Goal: Task Accomplishment & Management: Complete application form

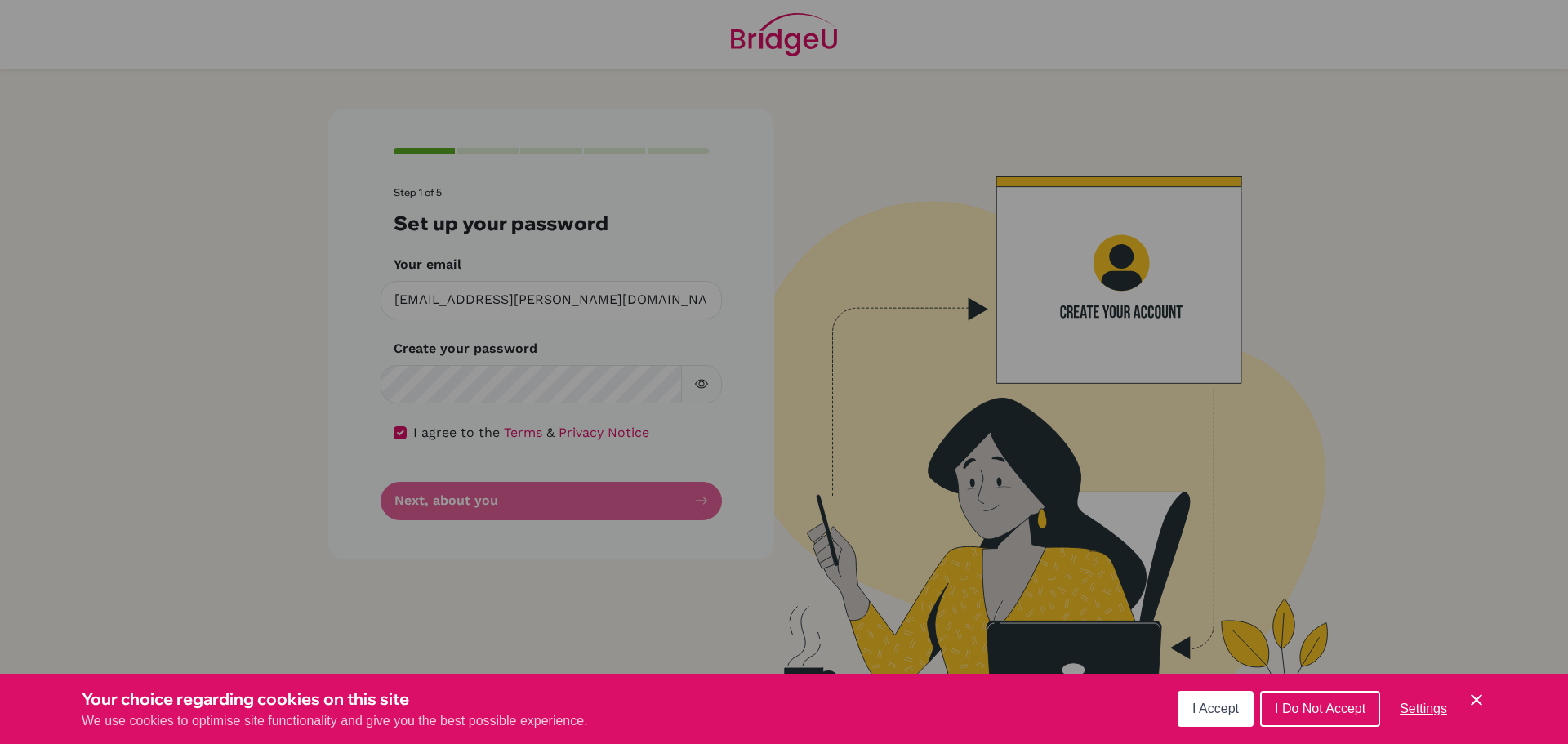
click at [1221, 702] on span "I Accept" at bounding box center [1216, 709] width 46 height 14
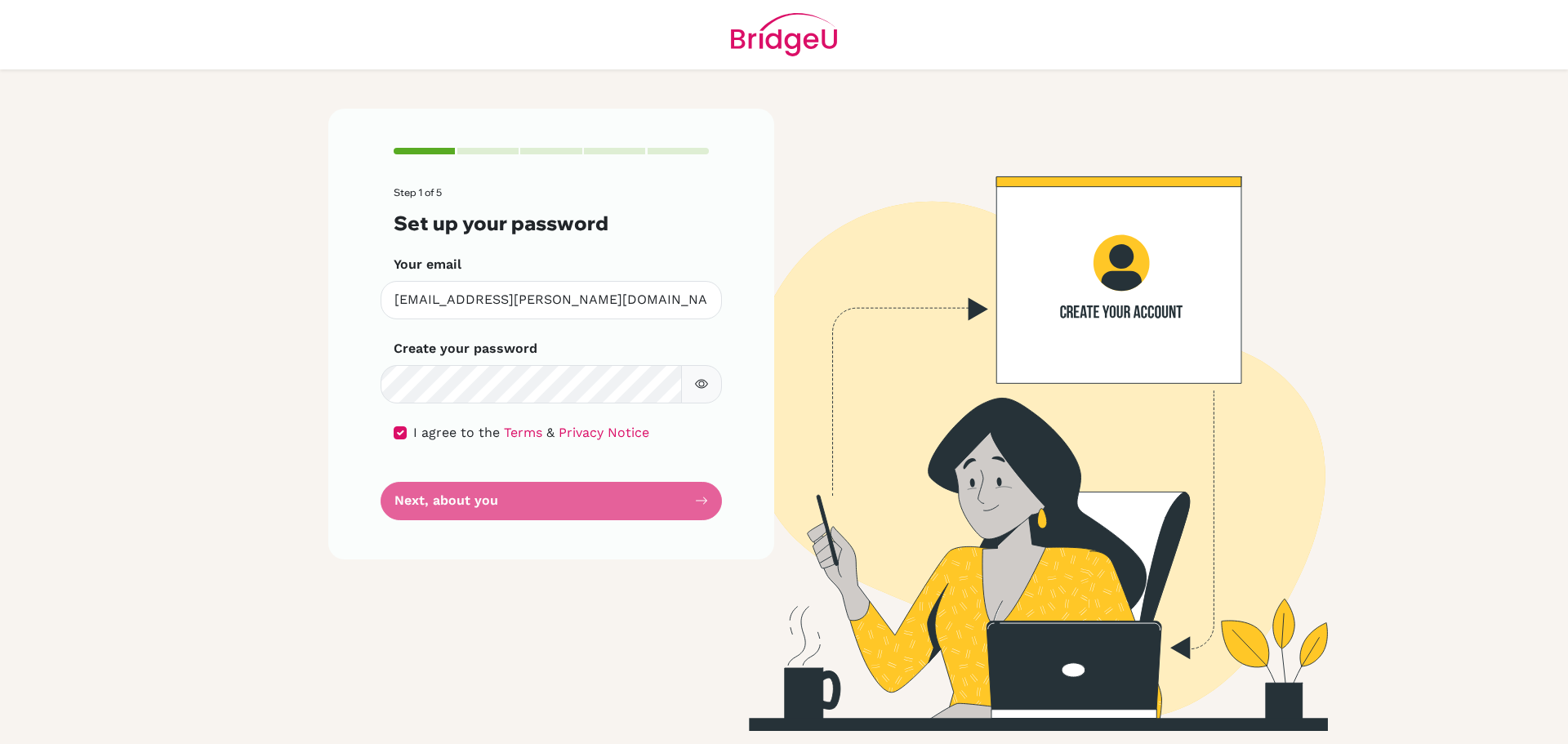
click at [519, 504] on form "Step 1 of 5 Set up your password Your email [EMAIL_ADDRESS][PERSON_NAME][DOMAIN…" at bounding box center [551, 353] width 315 height 333
click at [636, 528] on div "Step 1 of 5 Set up your password Your email [EMAIL_ADDRESS][PERSON_NAME][DOMAIN…" at bounding box center [551, 334] width 446 height 450
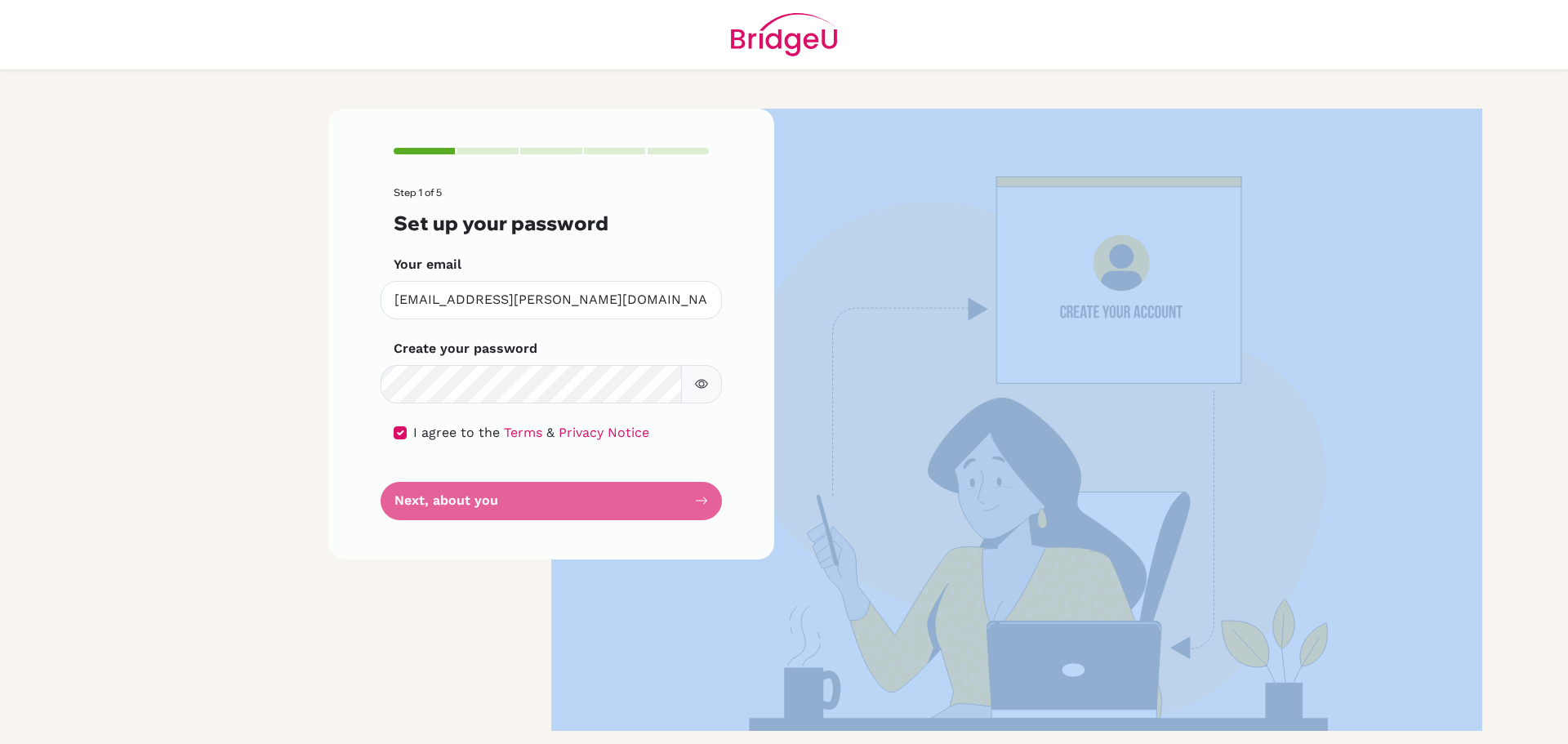
click at [638, 528] on div "Step 1 of 5 Set up your password Your email [EMAIL_ADDRESS][PERSON_NAME][DOMAIN…" at bounding box center [551, 334] width 446 height 450
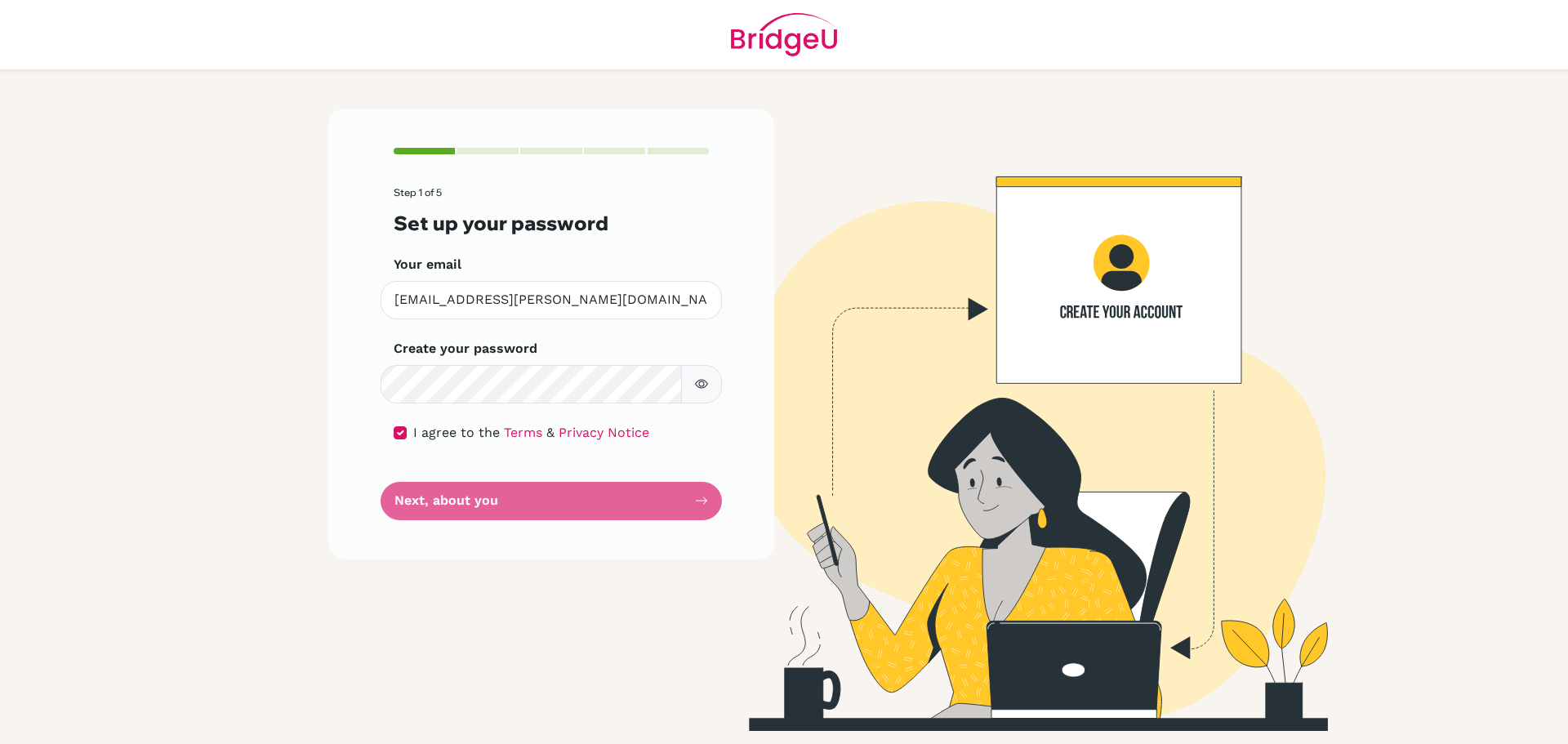
click at [641, 528] on div "Step 1 of 5 Set up your password Your email [EMAIL_ADDRESS][PERSON_NAME][DOMAIN…" at bounding box center [551, 334] width 446 height 450
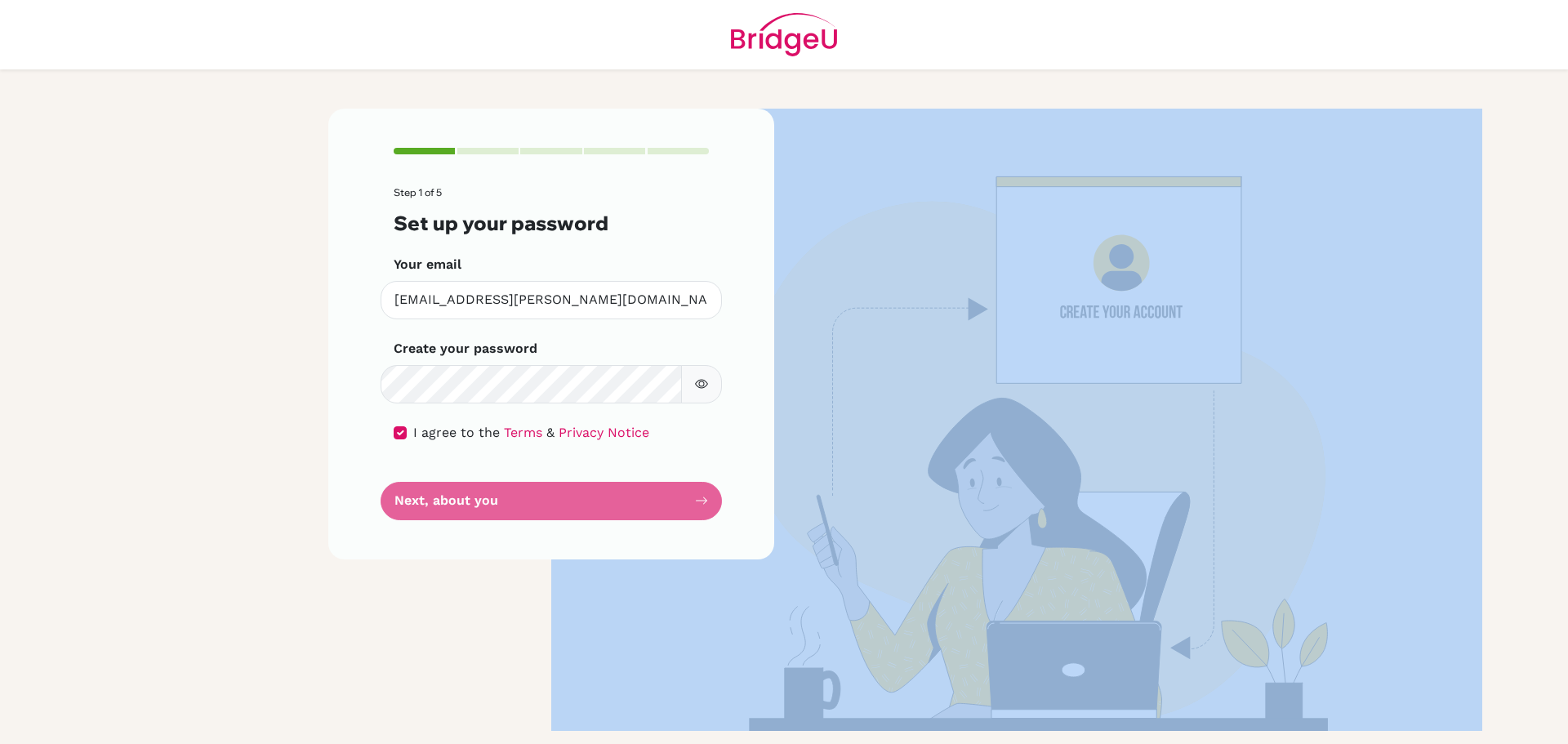
click at [642, 527] on div "Step 1 of 5 Set up your password Your email [EMAIL_ADDRESS][PERSON_NAME][DOMAIN…" at bounding box center [551, 334] width 446 height 450
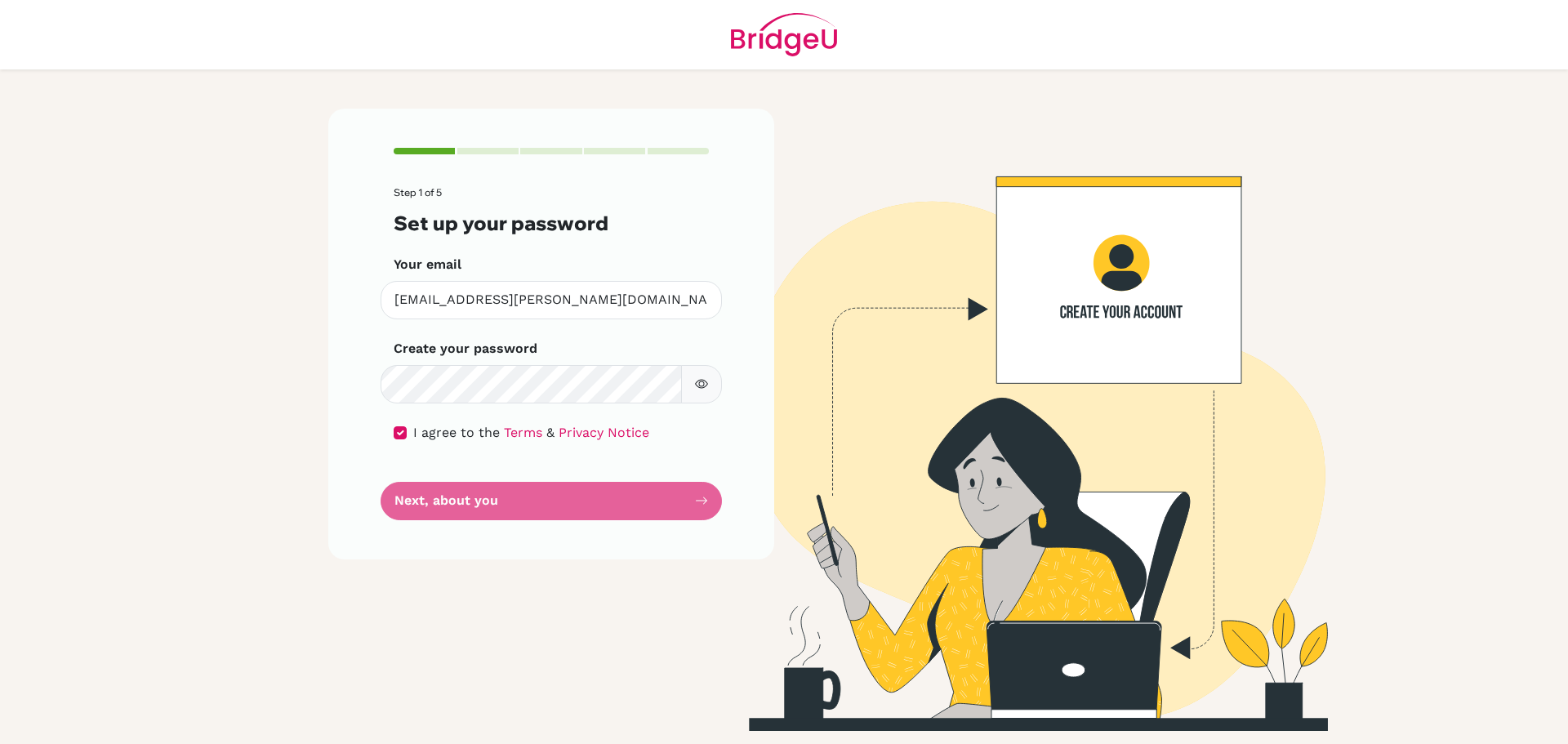
click at [669, 517] on form "Step 1 of 5 Set up your password Your email [EMAIL_ADDRESS][PERSON_NAME][DOMAIN…" at bounding box center [551, 353] width 315 height 333
click at [345, 578] on div "Step 1 of 5 Set up your password Your email [EMAIL_ADDRESS][PERSON_NAME][DOMAIN…" at bounding box center [551, 420] width 466 height 623
click at [450, 497] on form "Step 1 of 5 Set up your password Your email [EMAIL_ADDRESS][PERSON_NAME][DOMAIN…" at bounding box center [551, 353] width 315 height 333
click at [404, 435] on input "checkbox" at bounding box center [399, 433] width 13 height 13
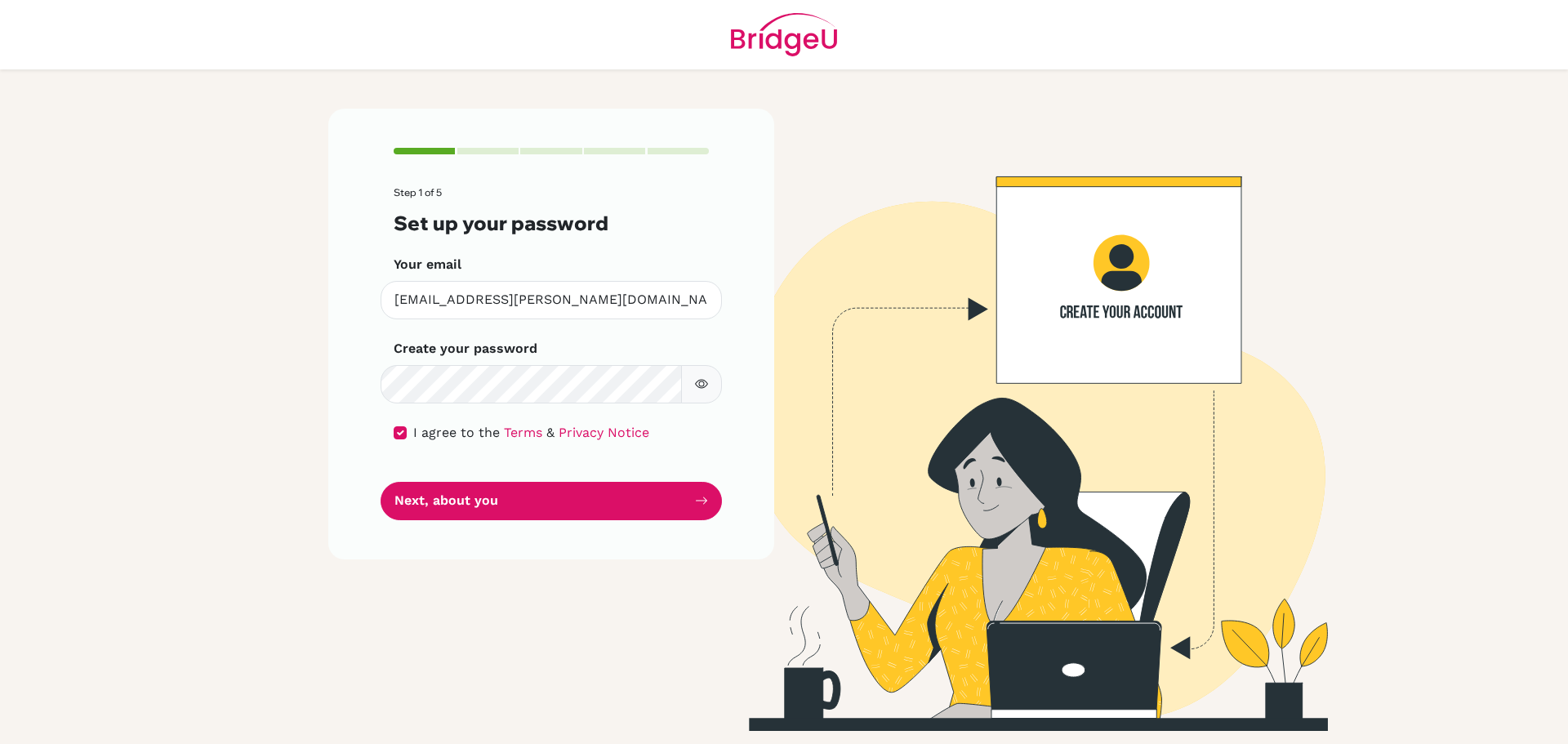
click at [694, 388] on button "button" at bounding box center [702, 384] width 41 height 38
click at [652, 504] on button "Next, about you" at bounding box center [551, 501] width 341 height 38
click at [455, 492] on button "Next, about you" at bounding box center [551, 501] width 341 height 38
click at [473, 496] on button "Next, about you" at bounding box center [551, 501] width 341 height 38
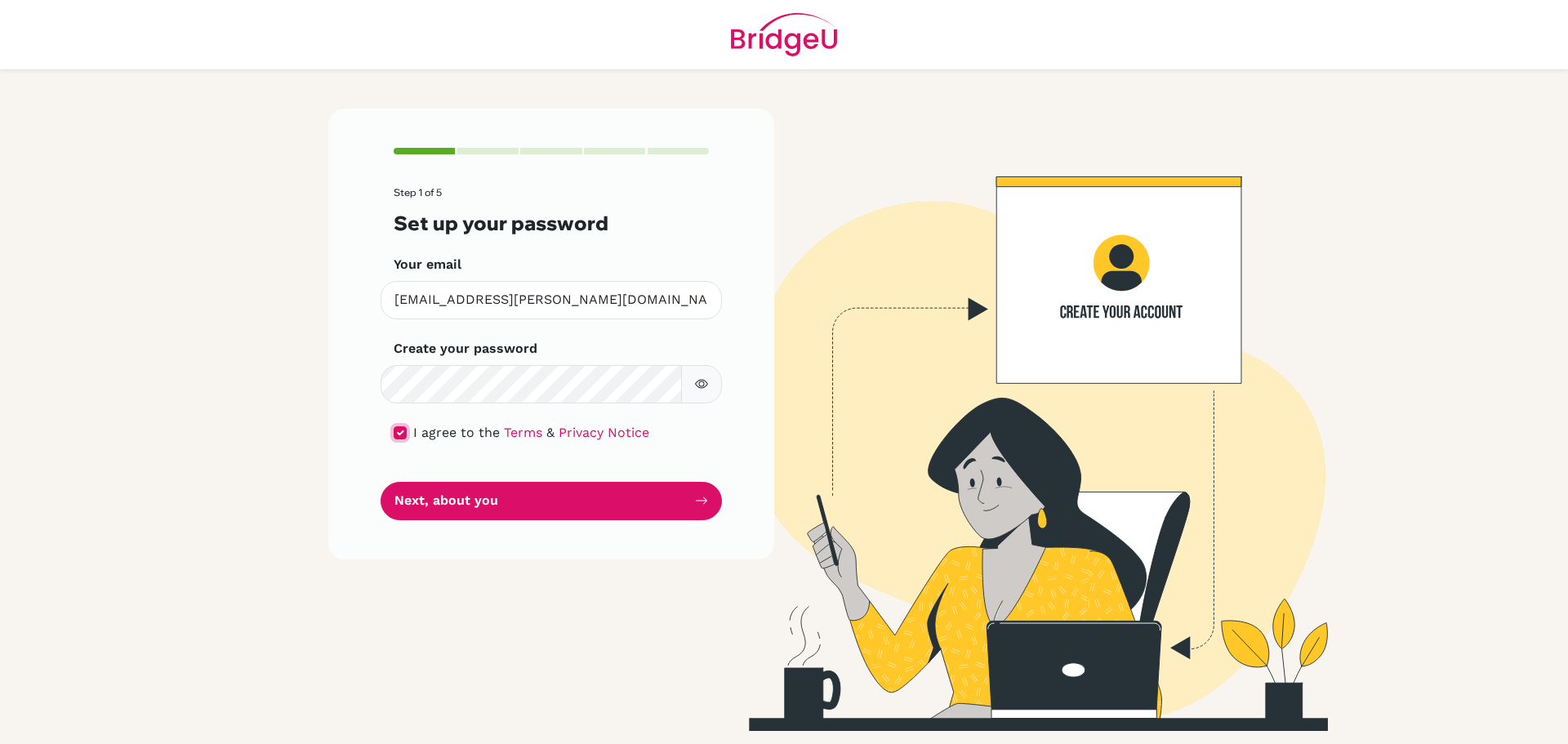
click at [404, 428] on input "checkbox" at bounding box center [399, 433] width 13 height 13
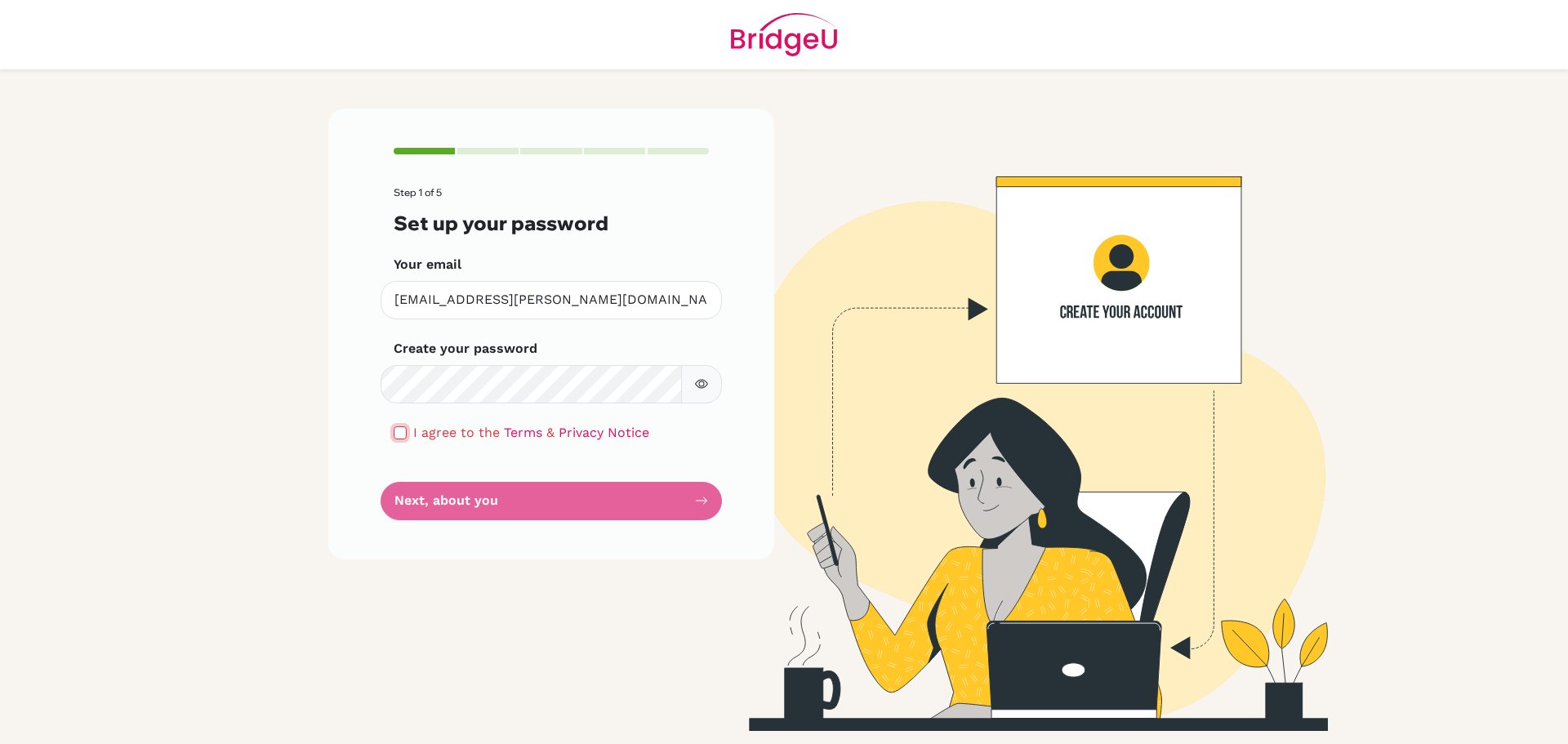
click at [404, 428] on input "checkbox" at bounding box center [399, 433] width 13 height 13
checkbox input "true"
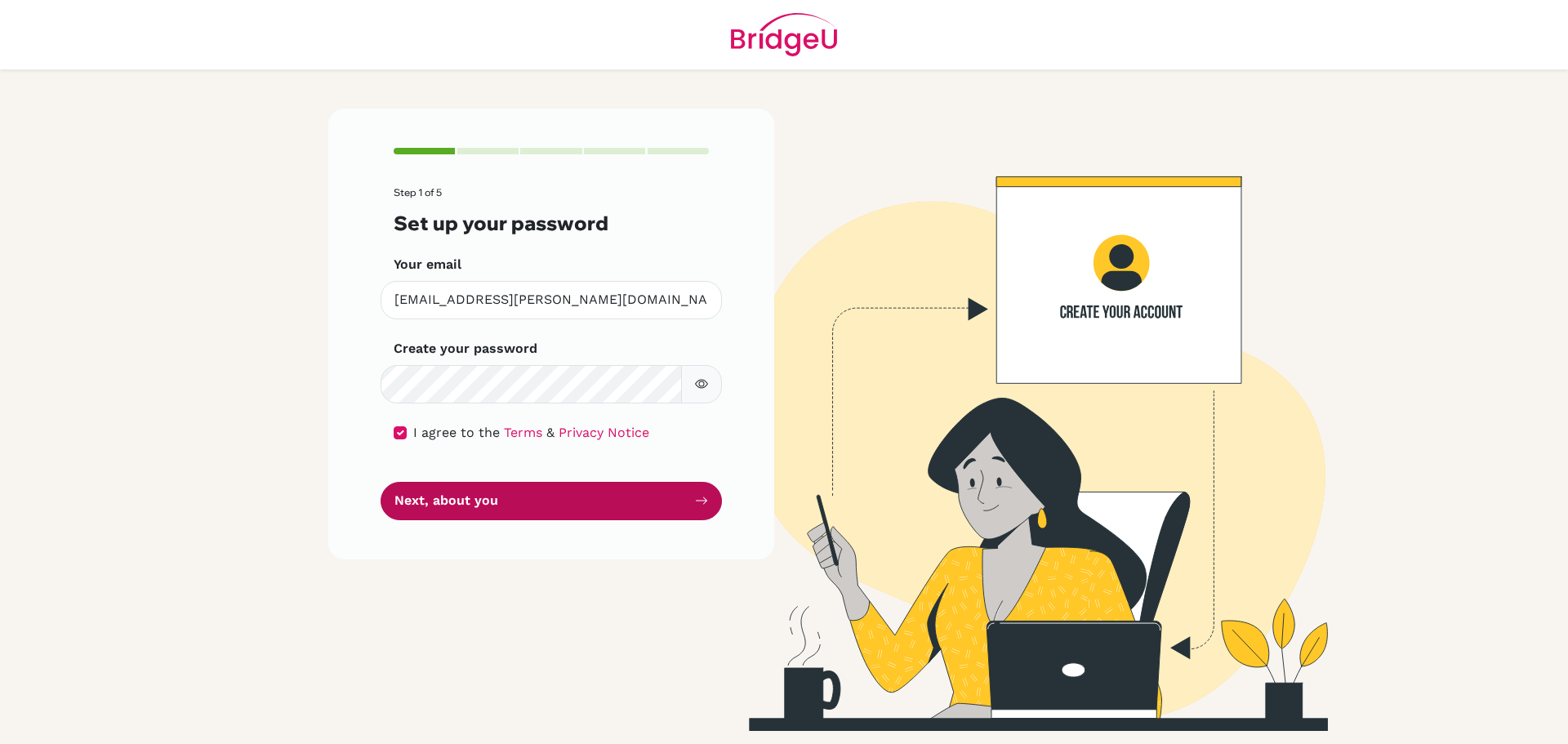
click at [425, 487] on button "Next, about you" at bounding box center [551, 501] width 341 height 38
click at [525, 521] on div "Step 1 of 5 Set up your password Your email [EMAIL_ADDRESS][PERSON_NAME][DOMAIN…" at bounding box center [551, 334] width 446 height 450
drag, startPoint x: 543, startPoint y: 518, endPoint x: 518, endPoint y: 511, distance: 26.0
click at [541, 517] on button "Next, about you" at bounding box center [551, 501] width 341 height 38
click at [520, 507] on button "Next, about you" at bounding box center [551, 501] width 341 height 38
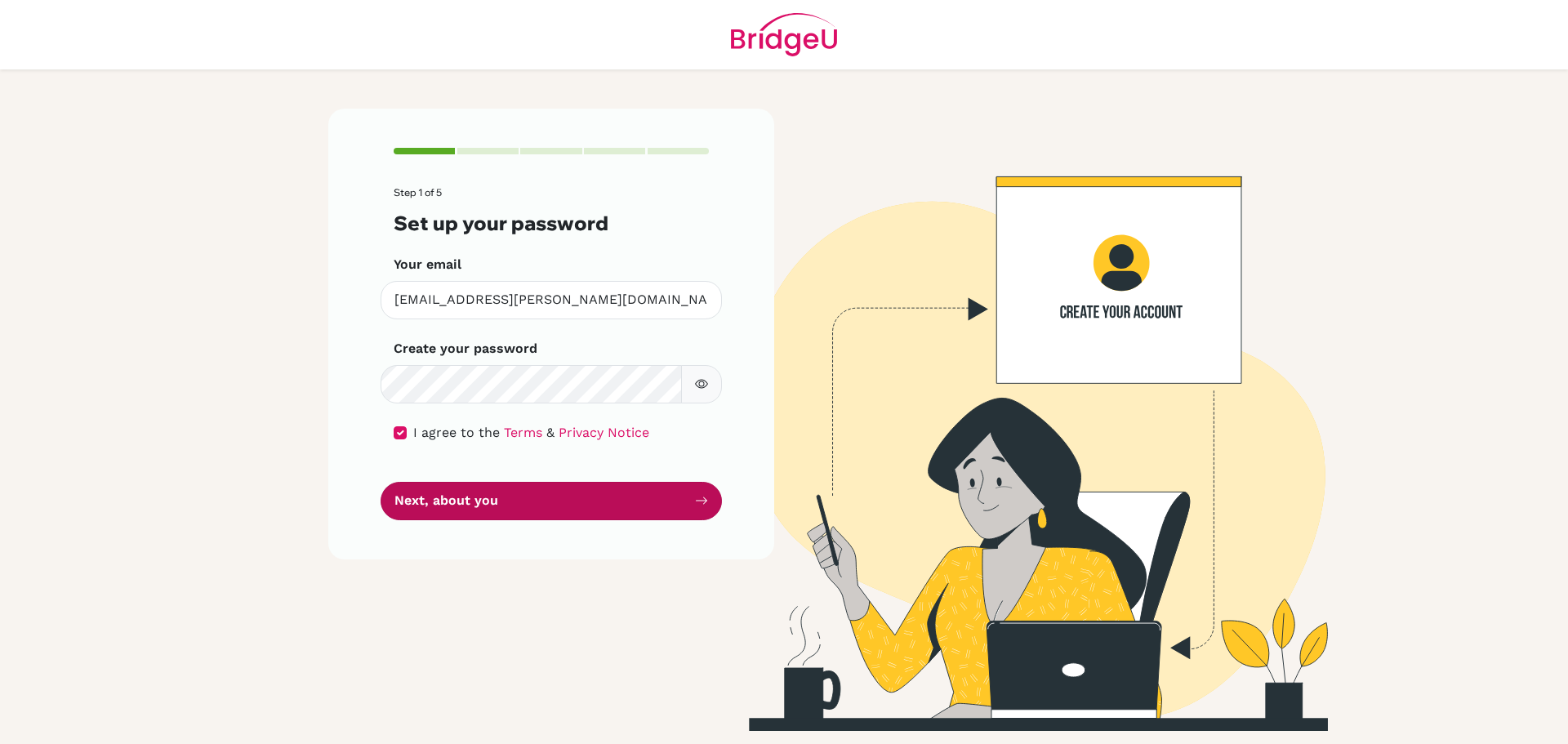
click at [520, 506] on button "Next, about you" at bounding box center [551, 501] width 341 height 38
click at [522, 502] on button "Next, about you" at bounding box center [551, 501] width 341 height 38
click at [521, 501] on button "Next, about you" at bounding box center [551, 501] width 341 height 38
click at [523, 502] on button "Next, about you" at bounding box center [551, 501] width 341 height 38
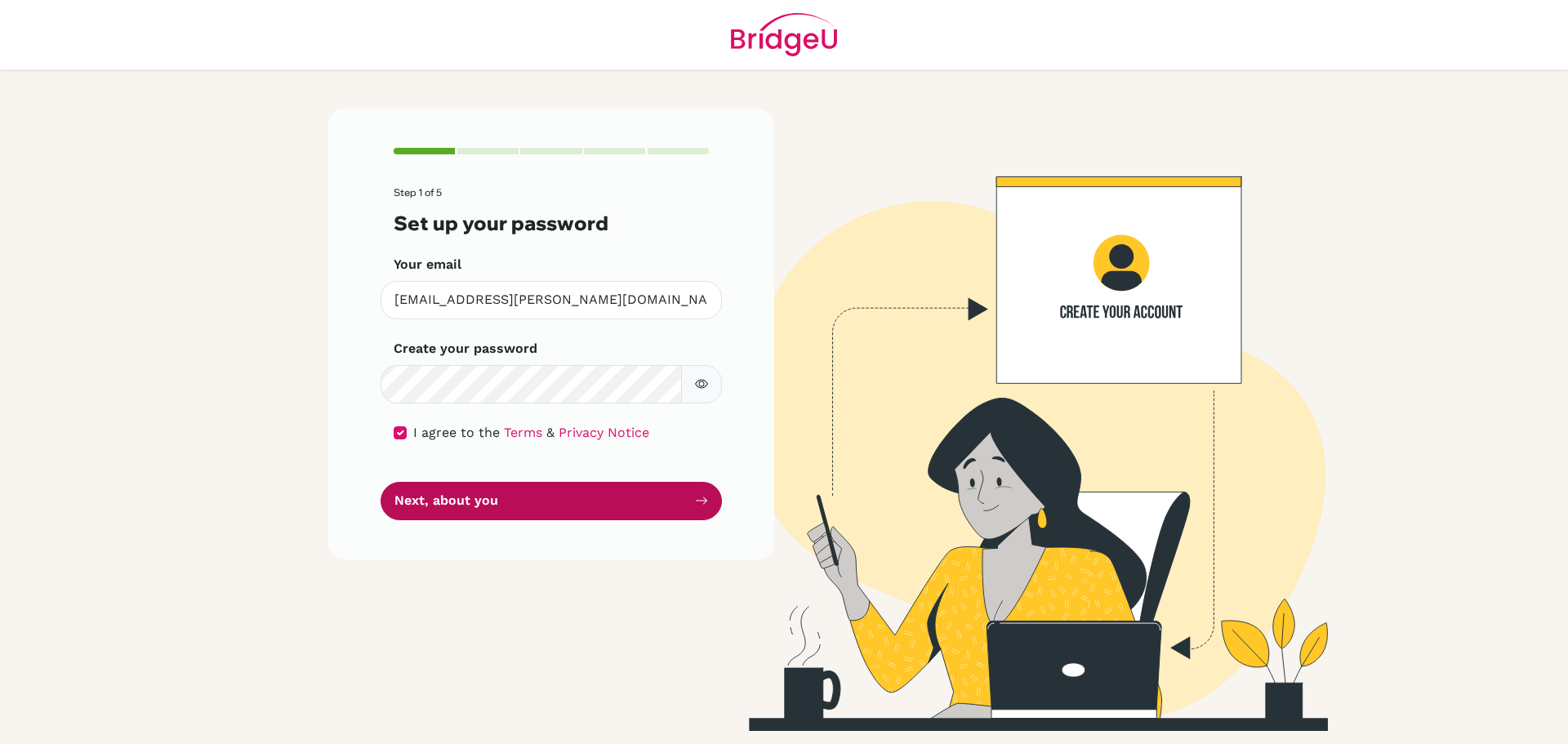
drag, startPoint x: 523, startPoint y: 502, endPoint x: 526, endPoint y: 480, distance: 22.2
click at [524, 501] on button "Next, about you" at bounding box center [551, 501] width 341 height 38
click at [524, 500] on button "Next, about you" at bounding box center [551, 501] width 341 height 38
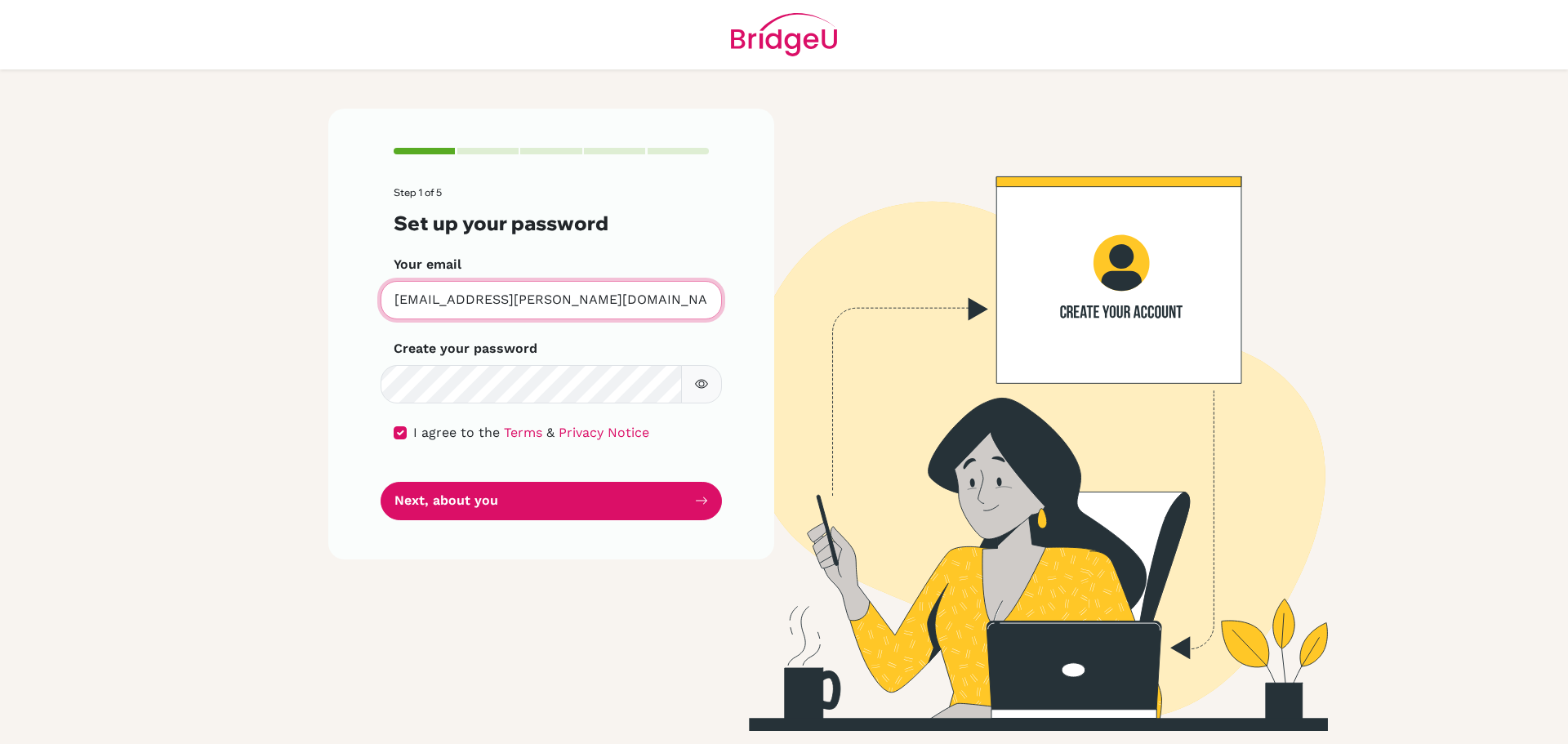
click at [564, 298] on input "[EMAIL_ADDRESS][PERSON_NAME][DOMAIN_NAME]" at bounding box center [551, 300] width 341 height 38
click at [486, 481] on form "Step 1 of 5 Set up your password Your email [EMAIL_ADDRESS][PERSON_NAME][DOMAIN…" at bounding box center [551, 353] width 315 height 333
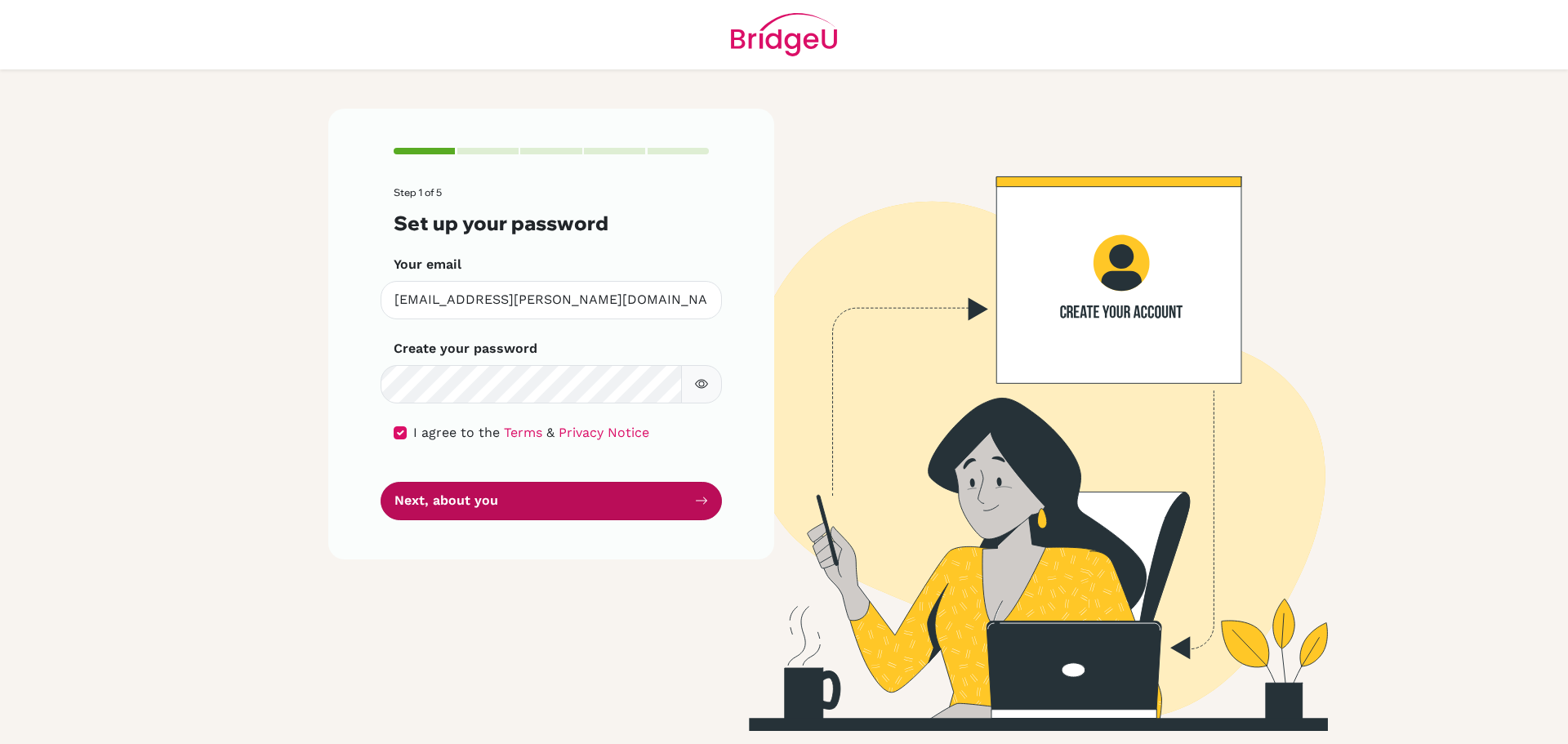
click at [486, 487] on button "Next, about you" at bounding box center [551, 501] width 341 height 38
drag, startPoint x: 486, startPoint y: 487, endPoint x: 617, endPoint y: 310, distance: 220.2
click at [491, 486] on button "Next, about you" at bounding box center [551, 501] width 341 height 38
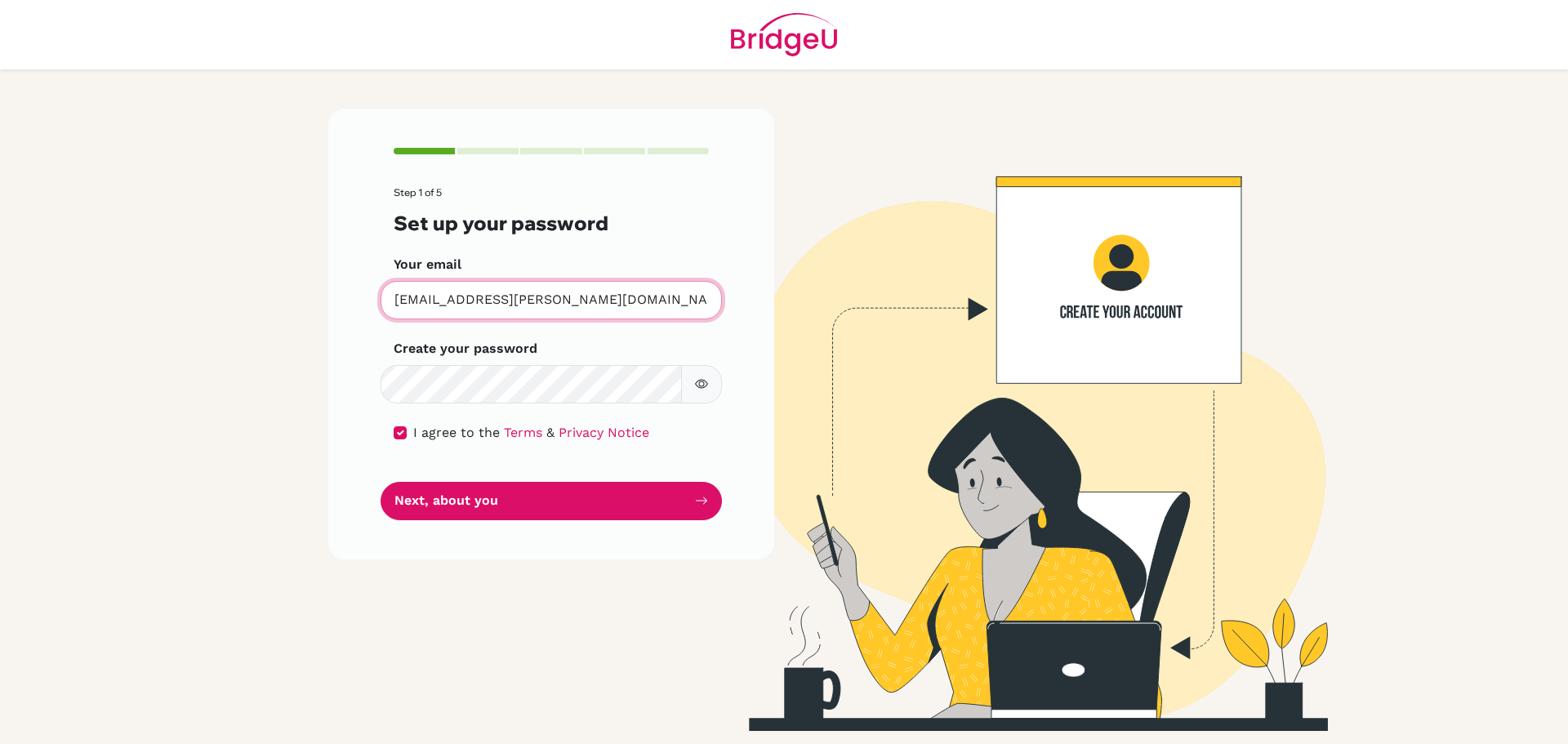
click at [619, 290] on input "[EMAIL_ADDRESS][PERSON_NAME][DOMAIN_NAME]" at bounding box center [551, 300] width 341 height 38
click at [380, 482] on button "Next, about you" at bounding box center [551, 501] width 341 height 38
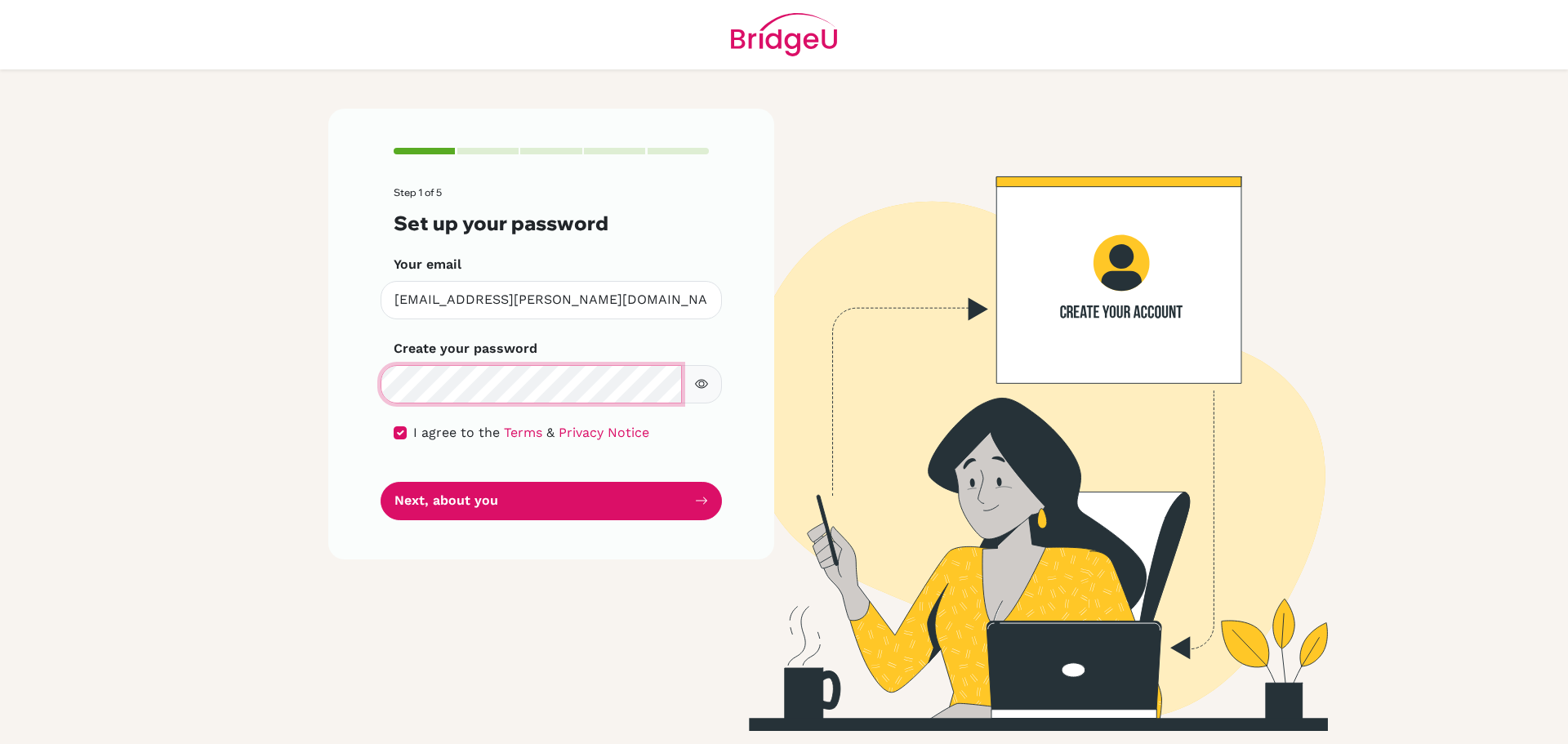
click at [380, 482] on button "Next, about you" at bounding box center [551, 501] width 341 height 38
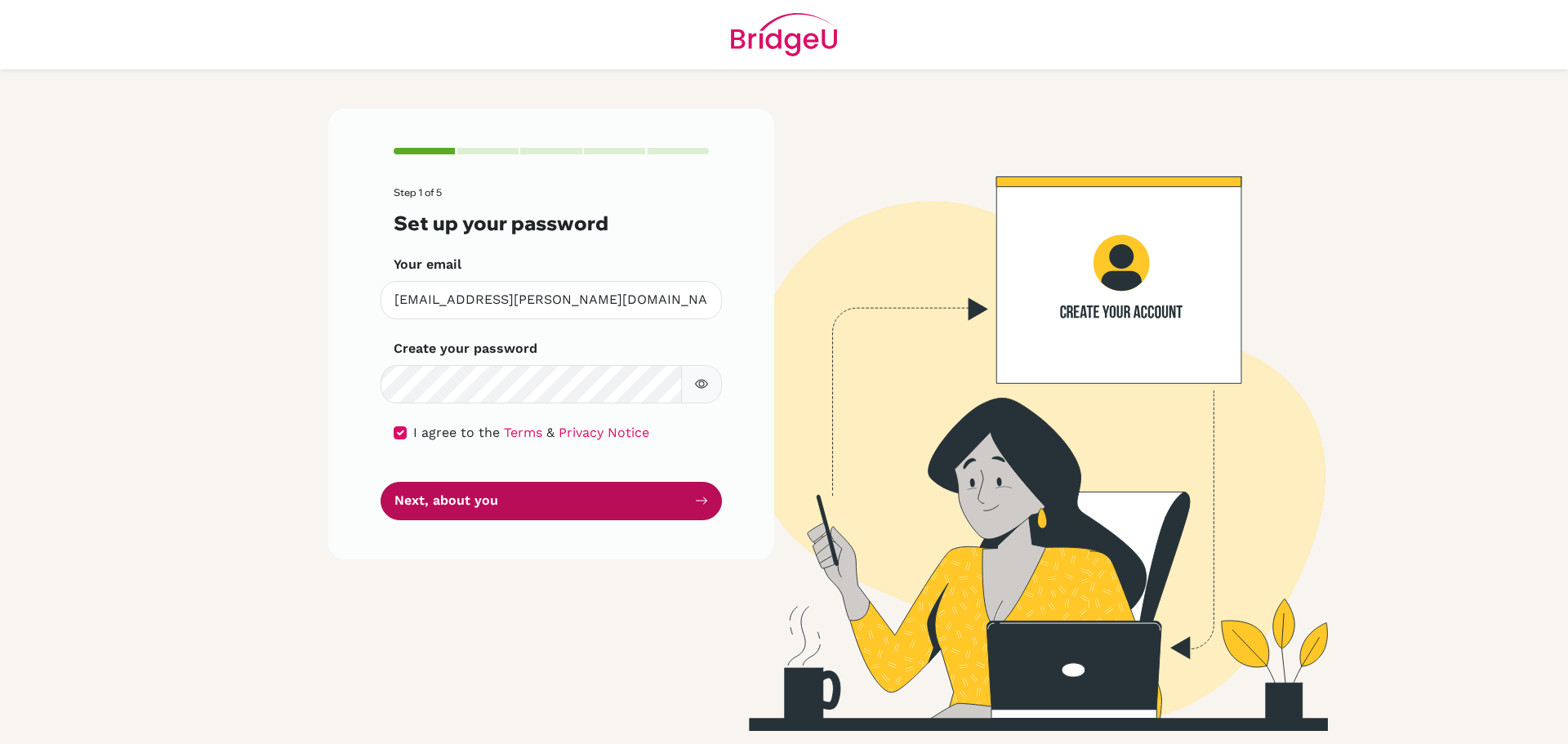
click at [567, 499] on button "Next, about you" at bounding box center [551, 501] width 341 height 38
